Goal: Information Seeking & Learning: Learn about a topic

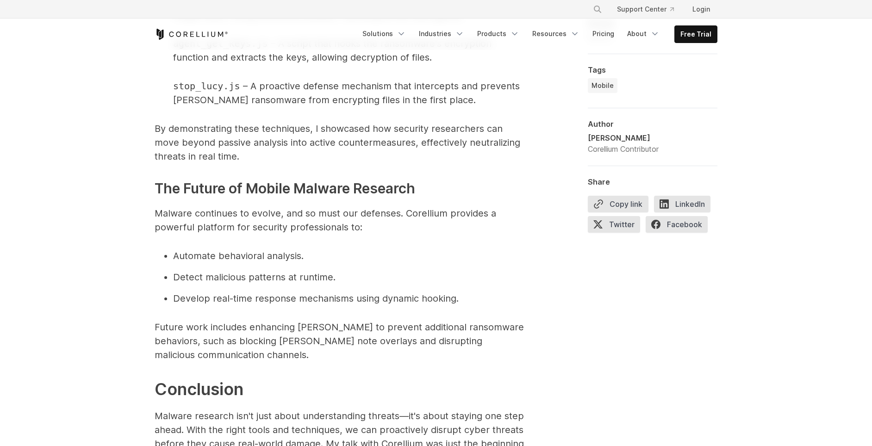
scroll to position [2099, 0]
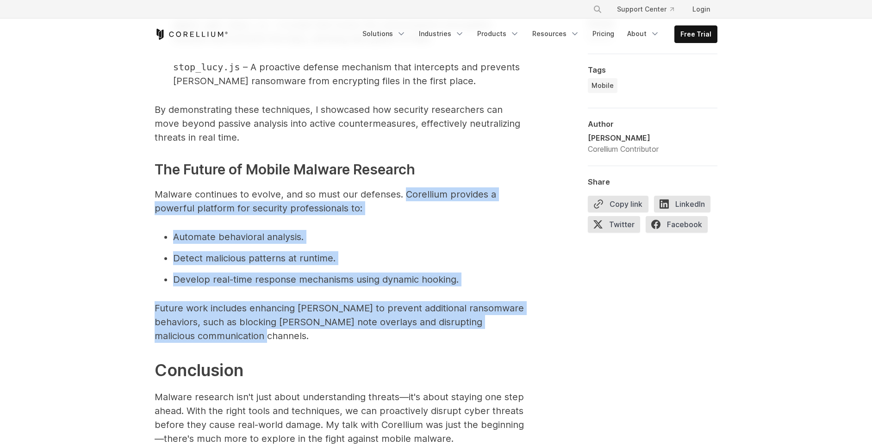
drag, startPoint x: 405, startPoint y: 192, endPoint x: 472, endPoint y: 331, distance: 154.3
copy span "Corellium provides a powerful platform for security professionals to: Automate …"
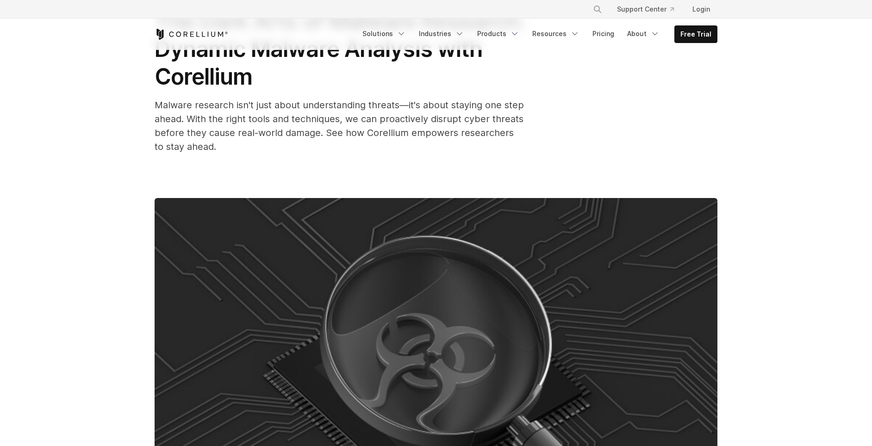
scroll to position [0, 0]
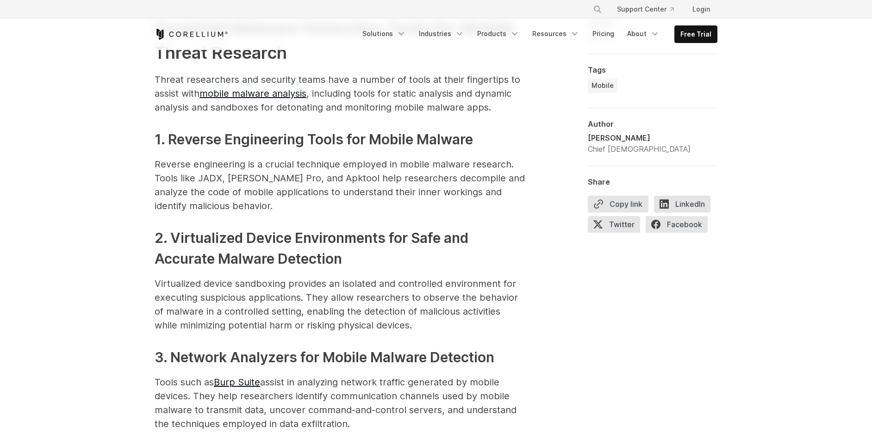
scroll to position [1183, 0]
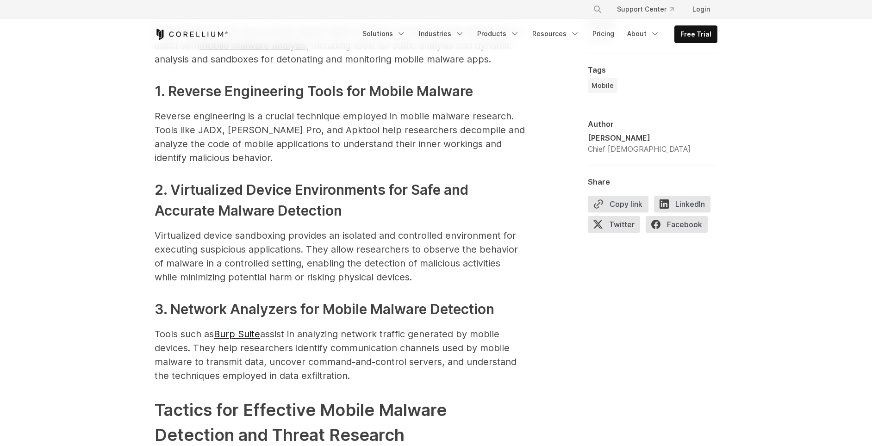
click at [191, 239] on p "Virtualized device sandboxing provides an isolated and controlled environment f…" at bounding box center [340, 257] width 370 height 56
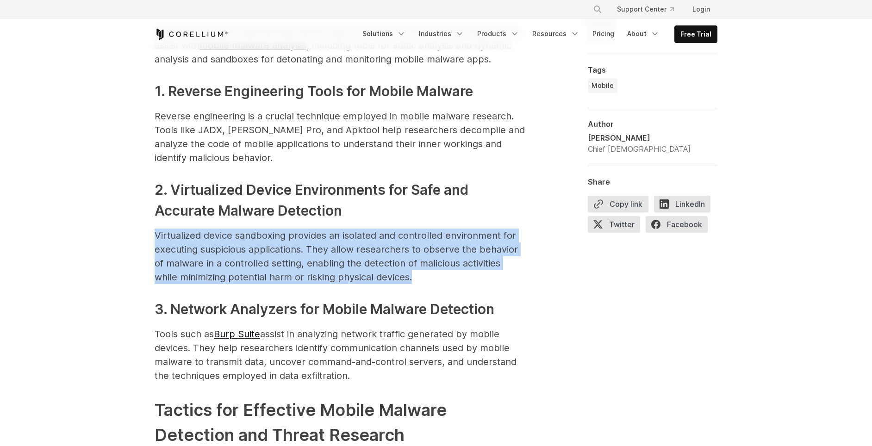
drag, startPoint x: 155, startPoint y: 220, endPoint x: 418, endPoint y: 260, distance: 265.2
click at [418, 260] on p "Virtualized device sandboxing provides an isolated and controlled environment f…" at bounding box center [340, 257] width 370 height 56
copy p "Virtualized device sandboxing provides an isolated and controlled environment f…"
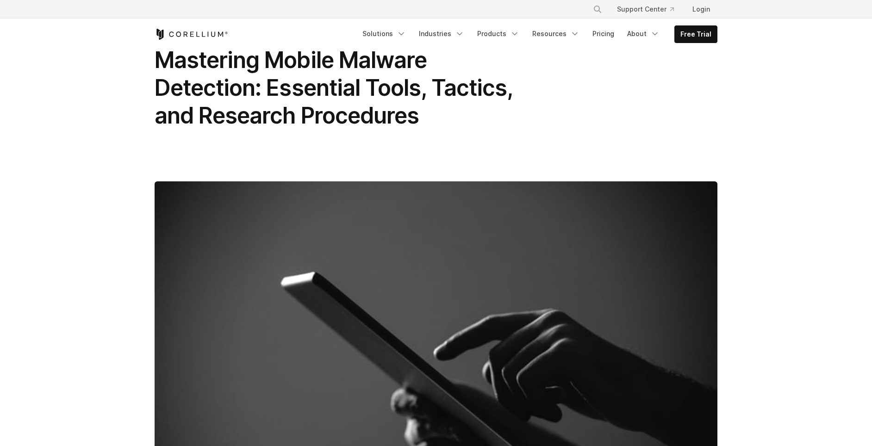
scroll to position [0, 0]
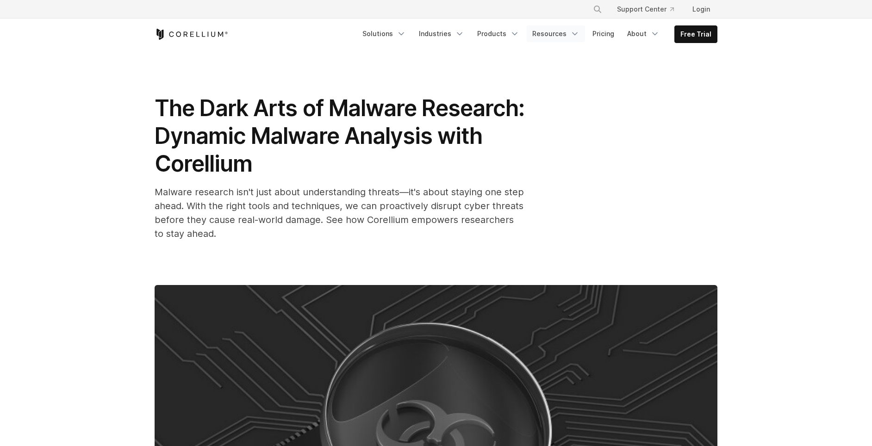
click at [562, 30] on link "Resources" at bounding box center [555, 33] width 58 height 17
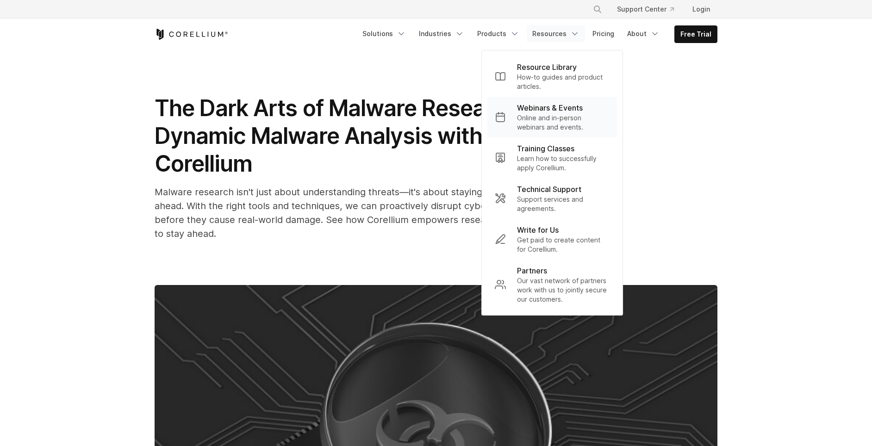
click at [550, 108] on p "Webinars & Events" at bounding box center [550, 107] width 66 height 11
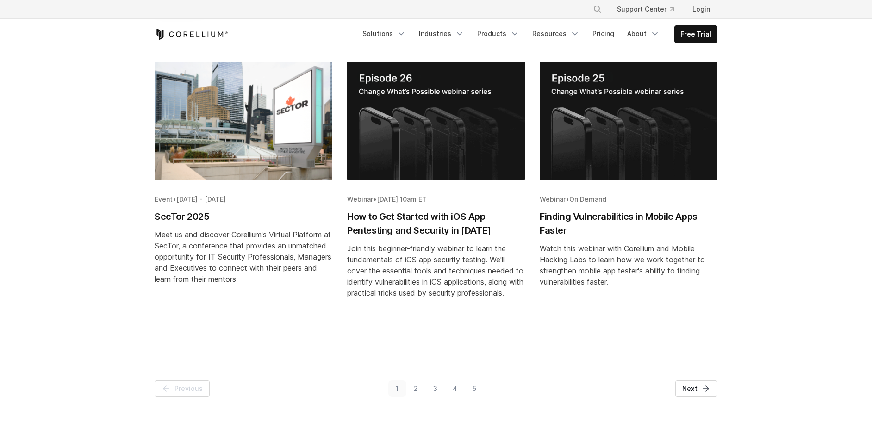
scroll to position [450, 0]
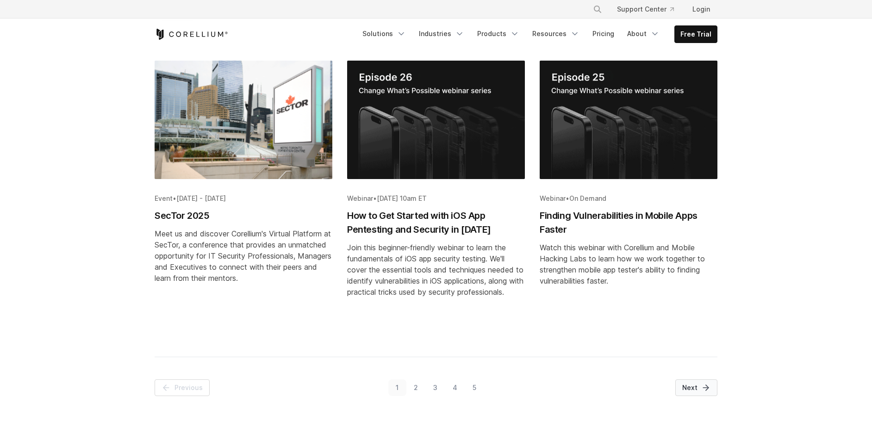
click at [696, 393] on link "Next" at bounding box center [696, 387] width 42 height 17
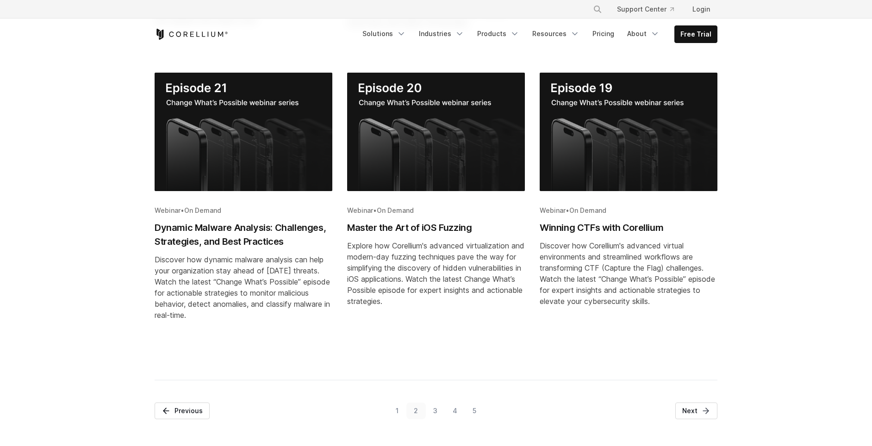
scroll to position [464, 0]
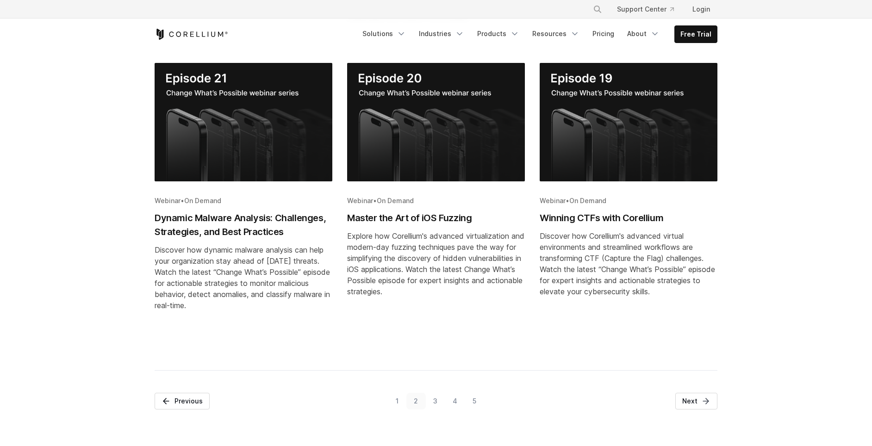
click at [252, 233] on h2 "Dynamic Malware Analysis: Challenges, Strategies, and Best Practices" at bounding box center [244, 225] width 178 height 28
